Goal: Task Accomplishment & Management: Complete application form

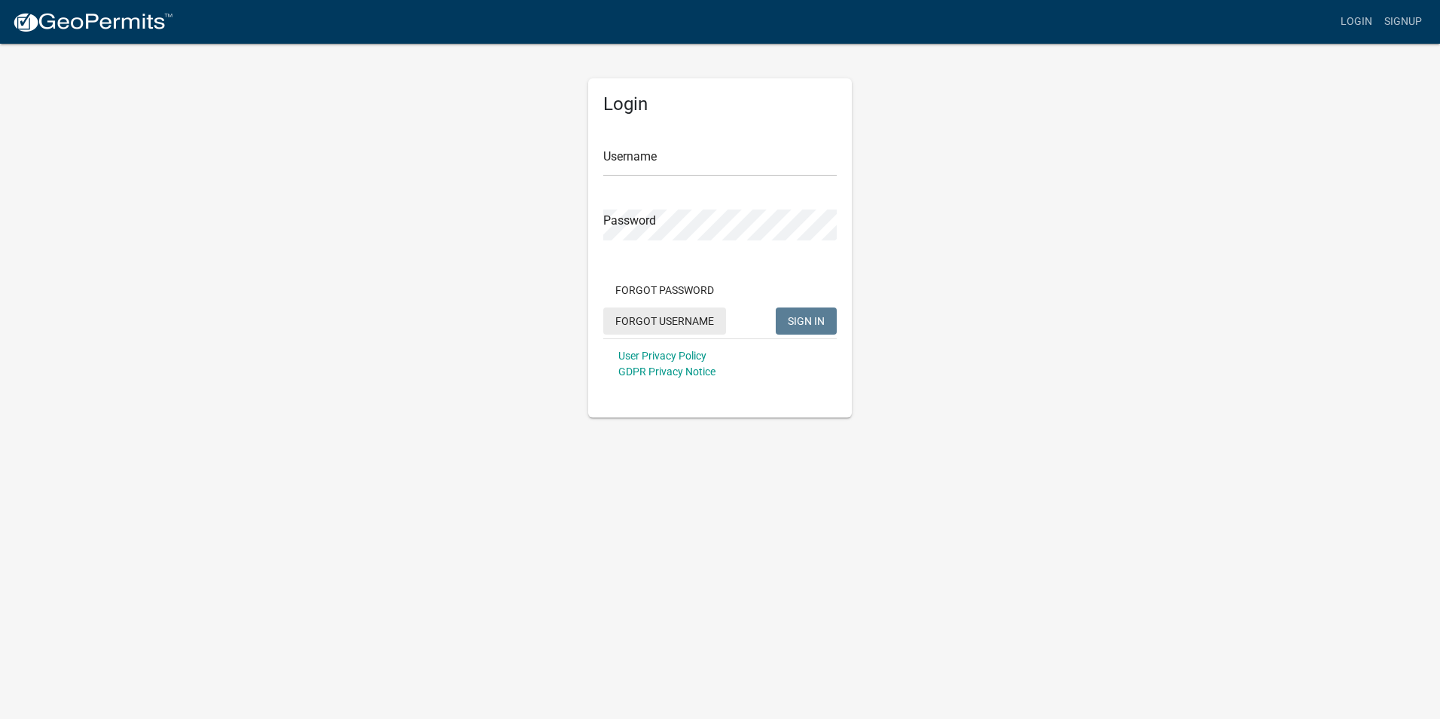
click at [650, 325] on button "Forgot Username" at bounding box center [664, 320] width 123 height 27
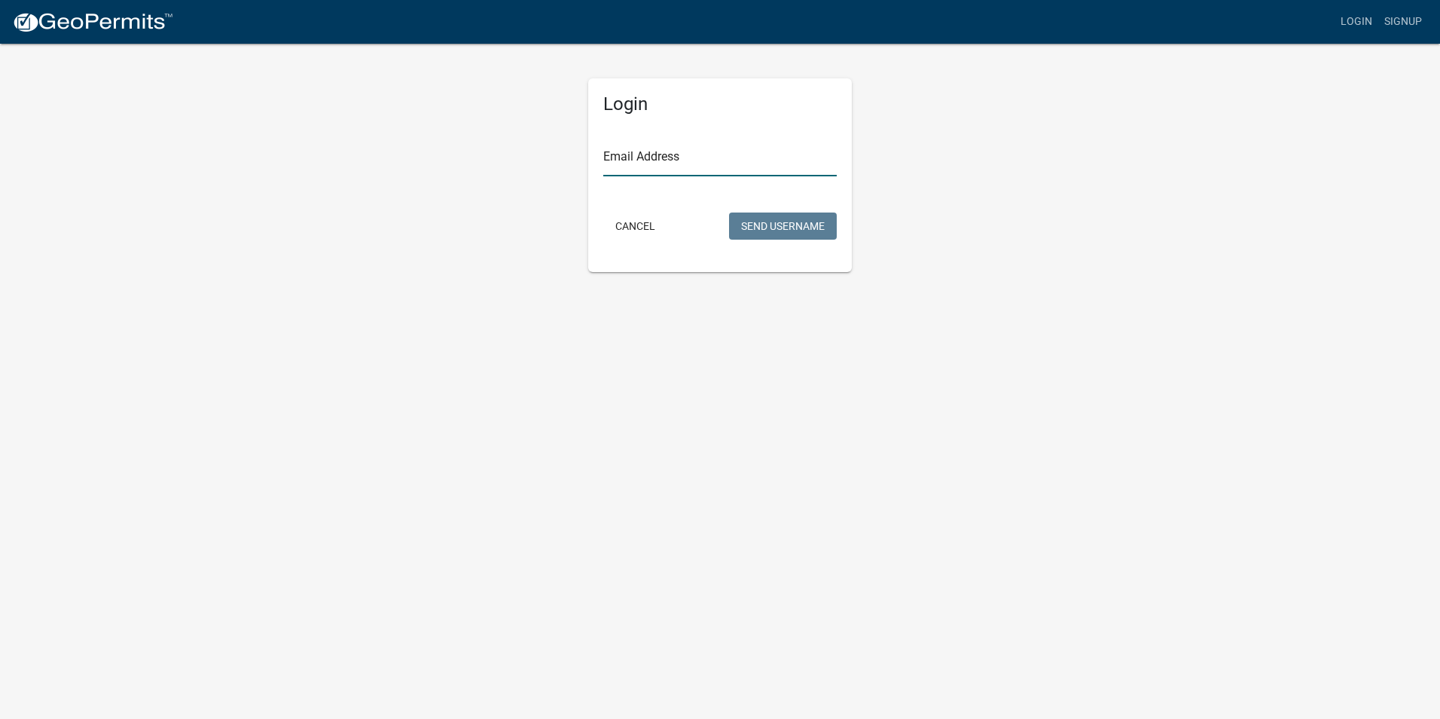
click at [651, 164] on input "Email Address" at bounding box center [720, 160] width 234 height 31
type input "[EMAIL_ADDRESS][DOMAIN_NAME]"
click at [779, 228] on button "Send Username" at bounding box center [783, 225] width 108 height 27
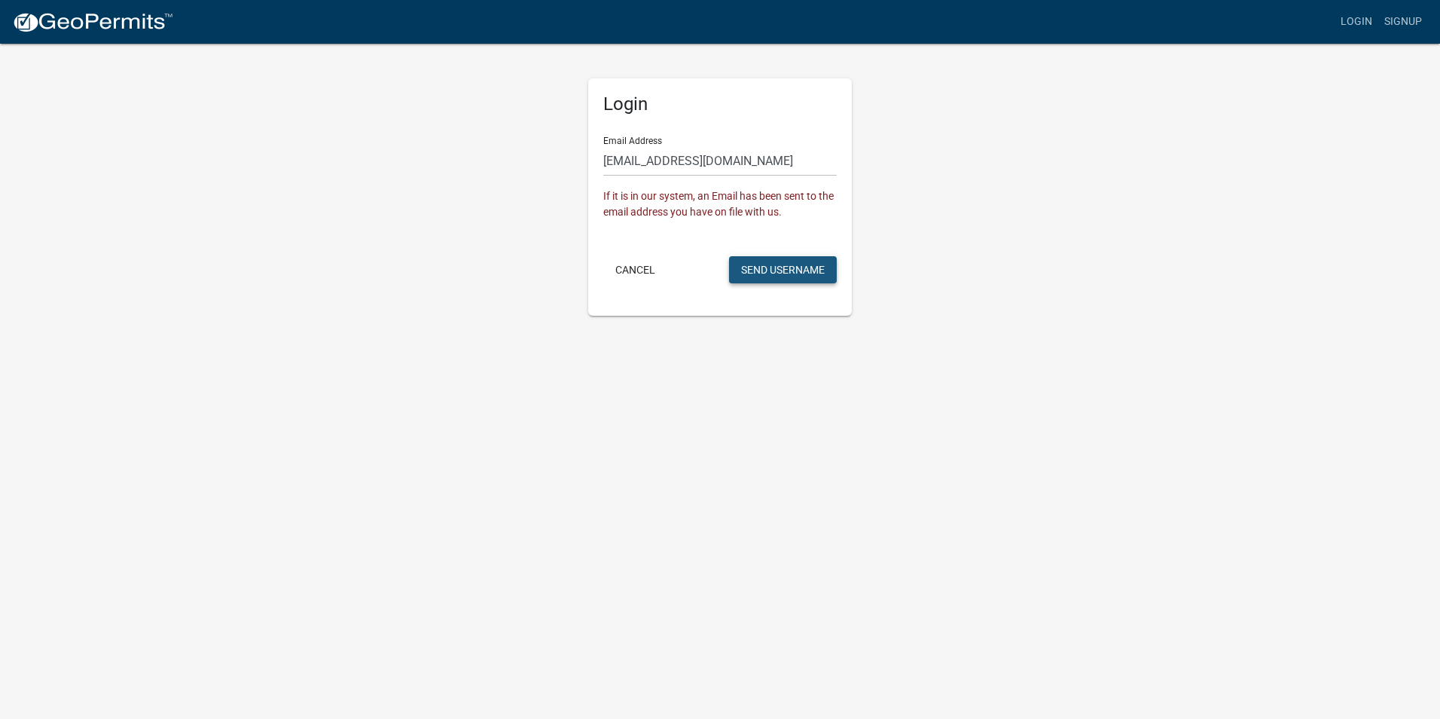
click at [798, 270] on button "Send Username" at bounding box center [783, 269] width 108 height 27
click at [795, 276] on button "Send Username" at bounding box center [783, 269] width 108 height 27
